Goal: Information Seeking & Learning: Learn about a topic

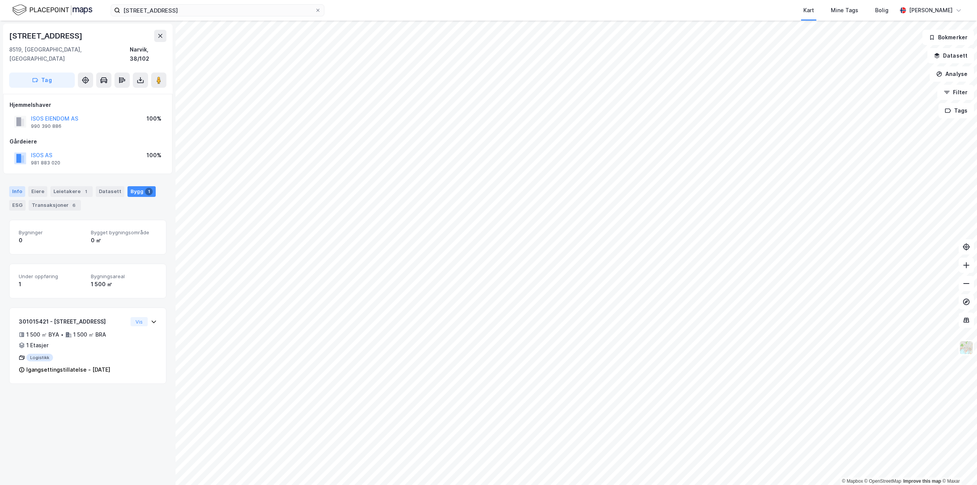
click at [21, 186] on div "Info" at bounding box center [17, 191] width 16 height 11
